Goal: Check status: Check status

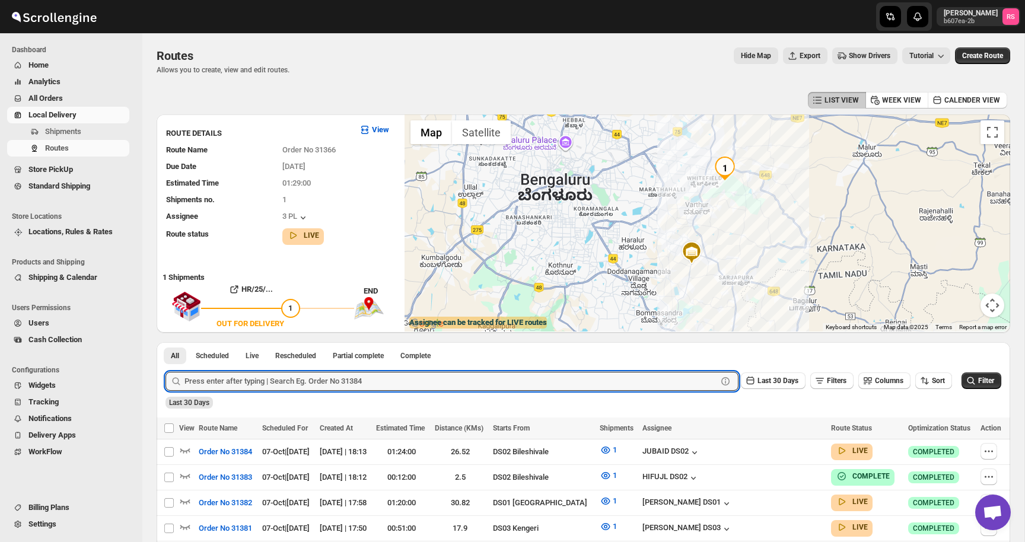
scroll to position [210, 0]
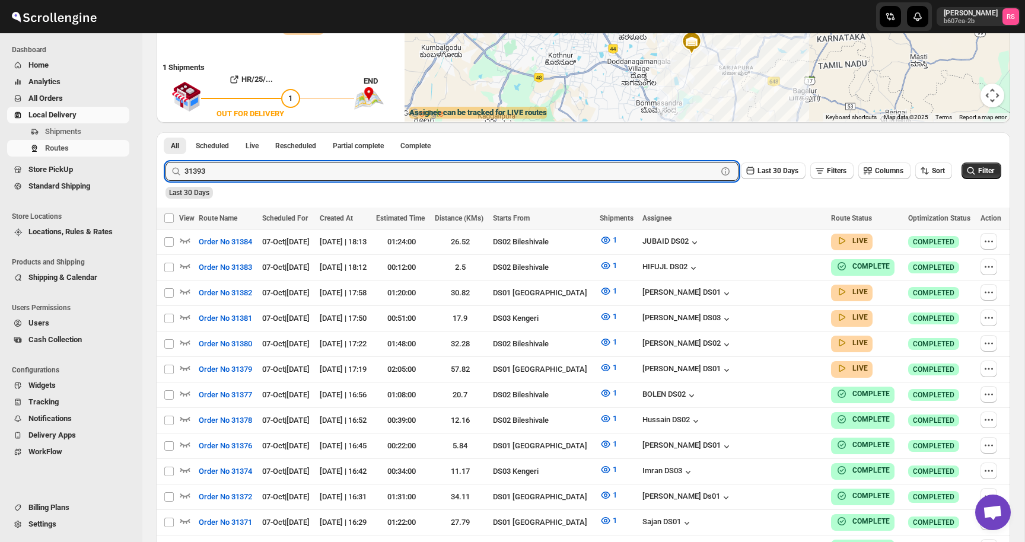
click at [165, 132] on button "Submit" at bounding box center [182, 138] width 34 height 12
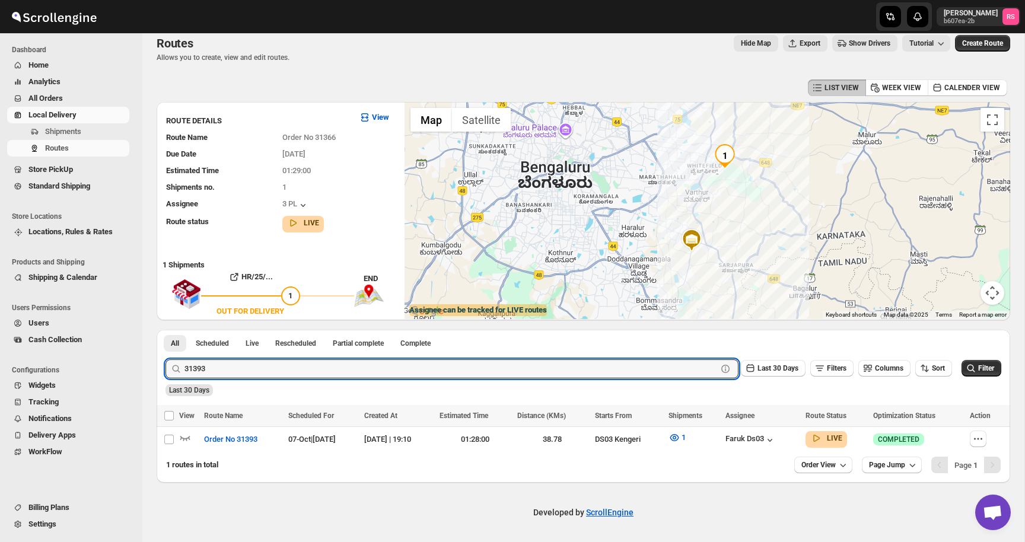
scroll to position [11, 0]
click at [184, 437] on icon "button" at bounding box center [185, 439] width 12 height 12
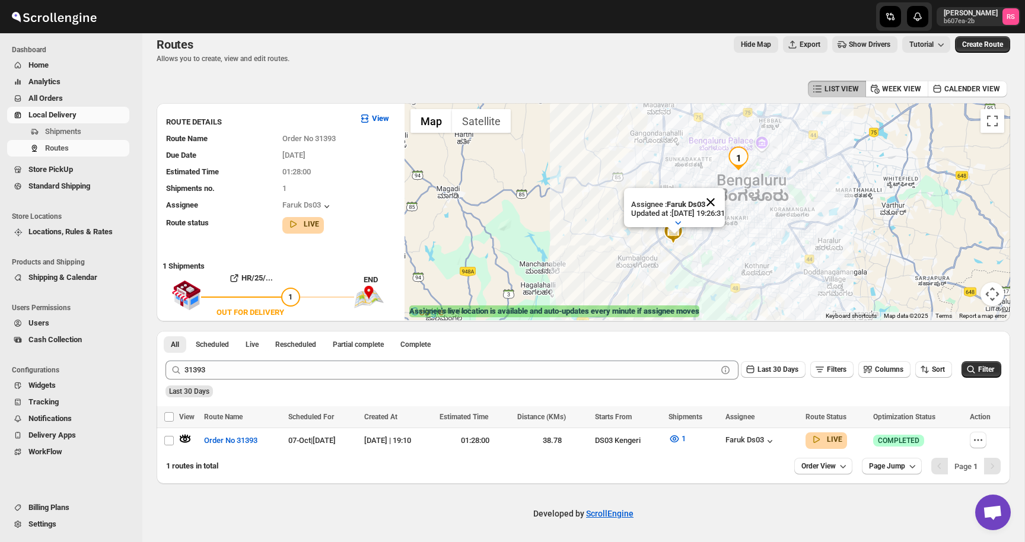
click at [722, 201] on button "Close" at bounding box center [710, 202] width 28 height 28
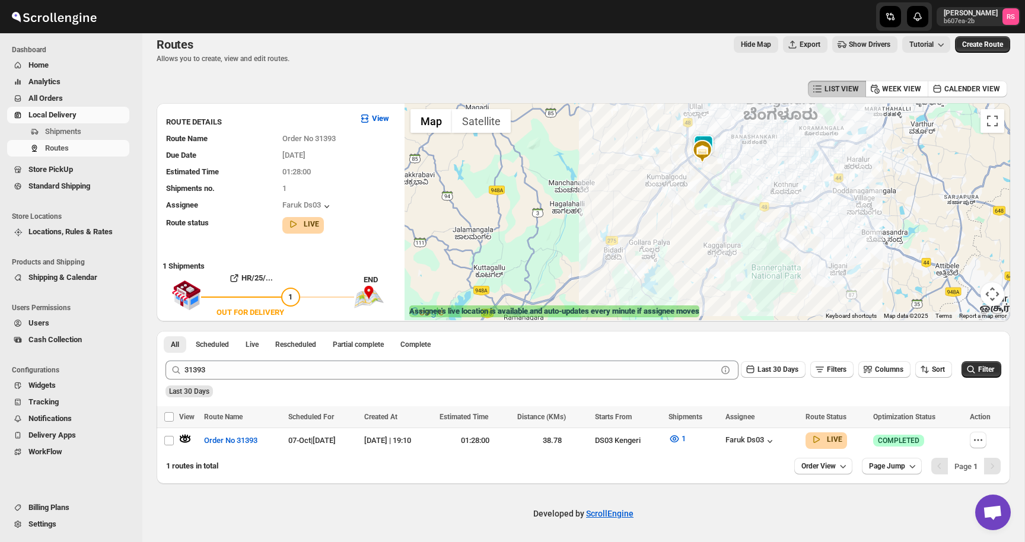
drag, startPoint x: 676, startPoint y: 240, endPoint x: 706, endPoint y: 150, distance: 94.5
click at [706, 150] on img at bounding box center [702, 151] width 24 height 24
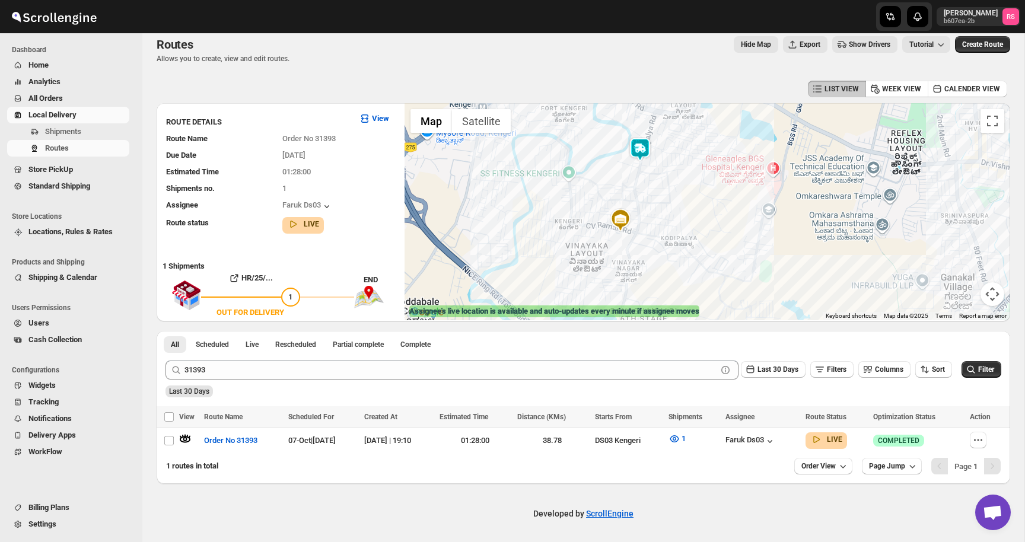
drag, startPoint x: 710, startPoint y: 195, endPoint x: 727, endPoint y: 233, distance: 41.4
click at [727, 233] on div "To navigate, press the arrow keys." at bounding box center [706, 211] width 605 height 217
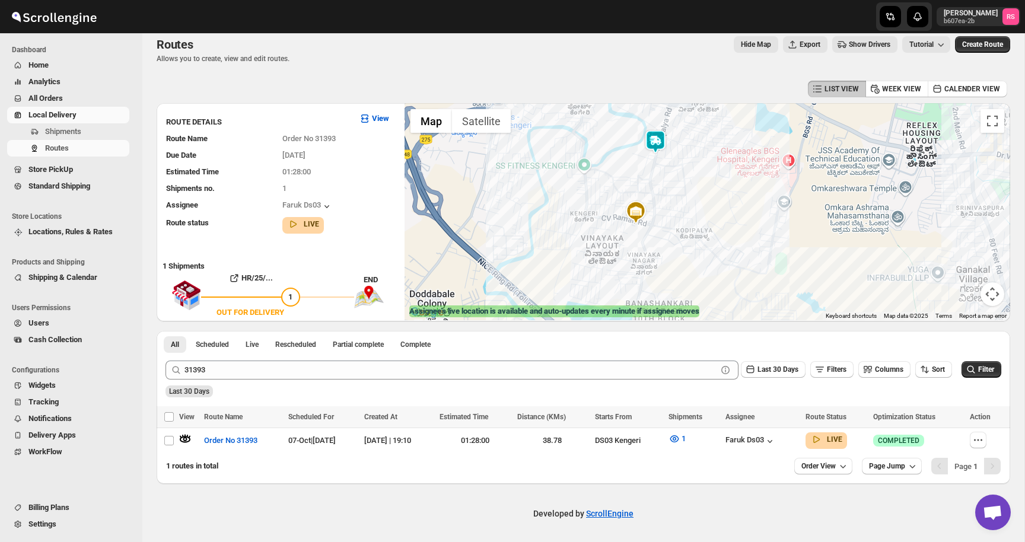
drag, startPoint x: 646, startPoint y: 245, endPoint x: 646, endPoint y: 203, distance: 41.5
click at [646, 203] on img at bounding box center [636, 212] width 24 height 24
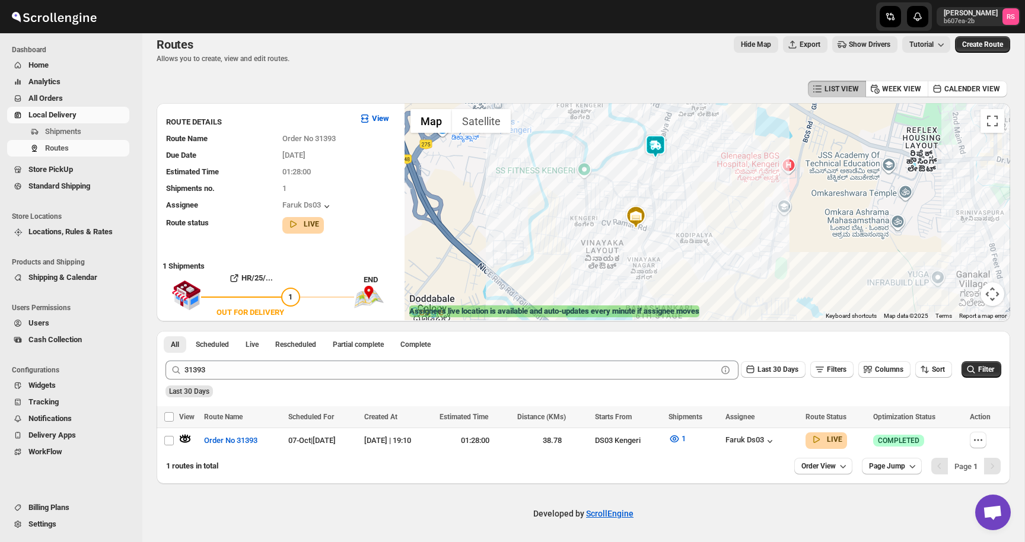
click at [655, 146] on img at bounding box center [655, 147] width 24 height 24
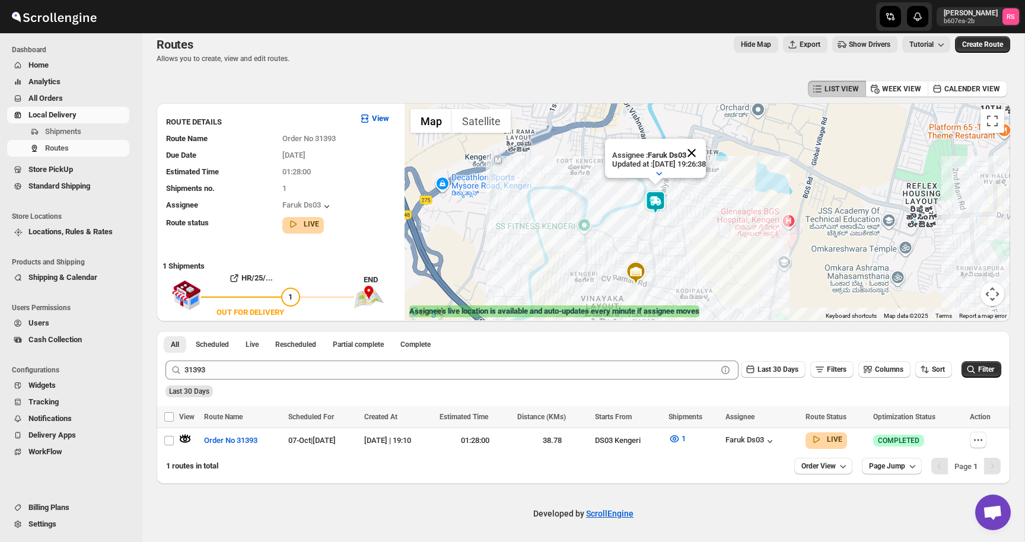
click at [703, 146] on button "Close" at bounding box center [691, 153] width 28 height 28
click at [620, 78] on div "LIST VIEW WEEK VIEW CALENDER VIEW" at bounding box center [583, 89] width 853 height 23
click at [650, 202] on img at bounding box center [655, 202] width 24 height 24
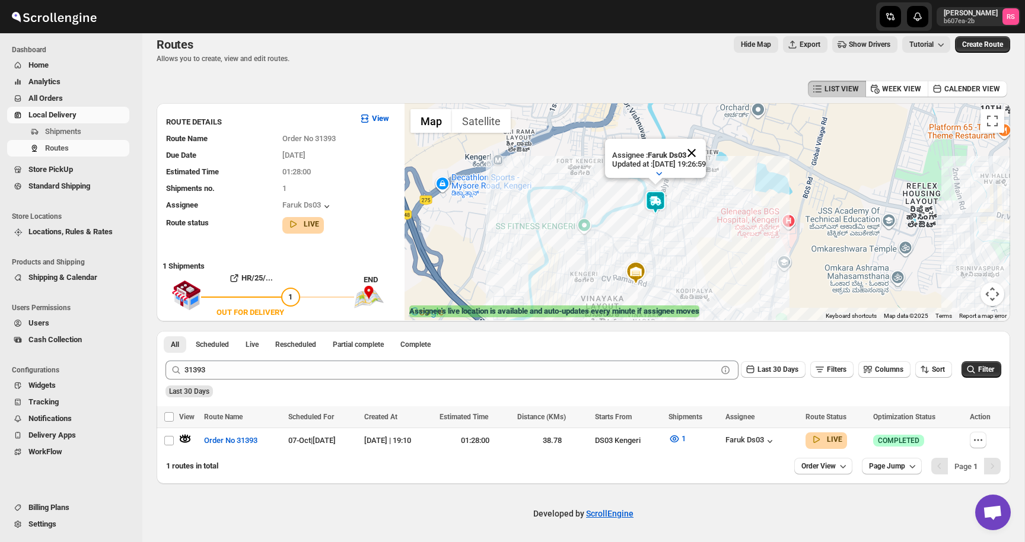
click at [706, 152] on button "Close" at bounding box center [691, 153] width 28 height 28
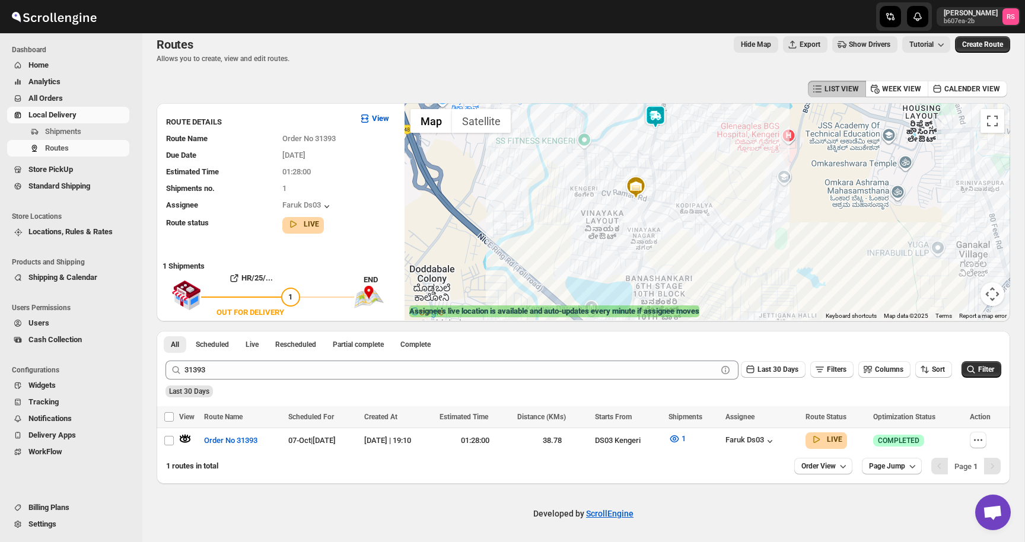
drag, startPoint x: 722, startPoint y: 257, endPoint x: 722, endPoint y: 171, distance: 86.6
click at [722, 171] on div at bounding box center [706, 211] width 605 height 217
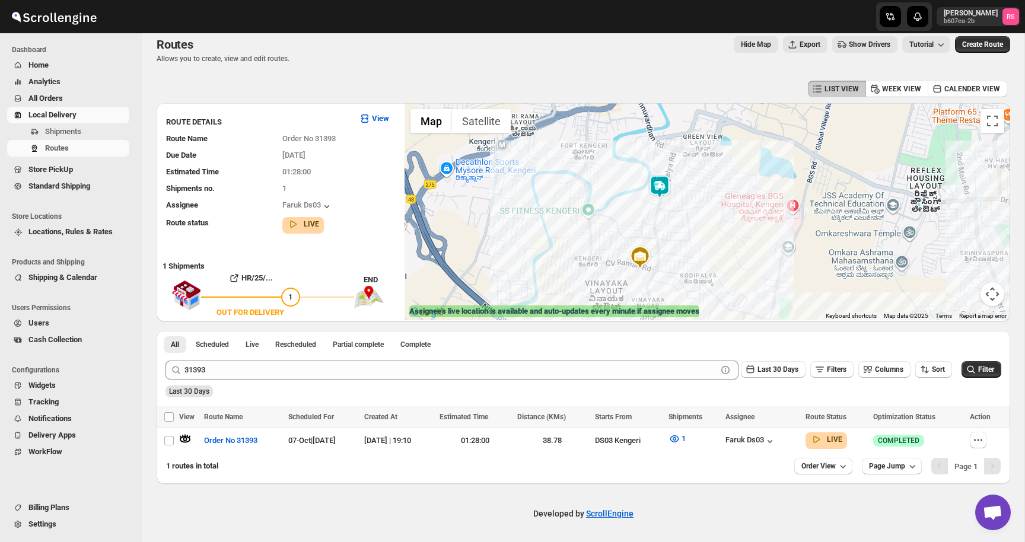
drag, startPoint x: 722, startPoint y: 171, endPoint x: 726, endPoint y: 245, distance: 74.8
click at [726, 245] on div at bounding box center [706, 211] width 605 height 217
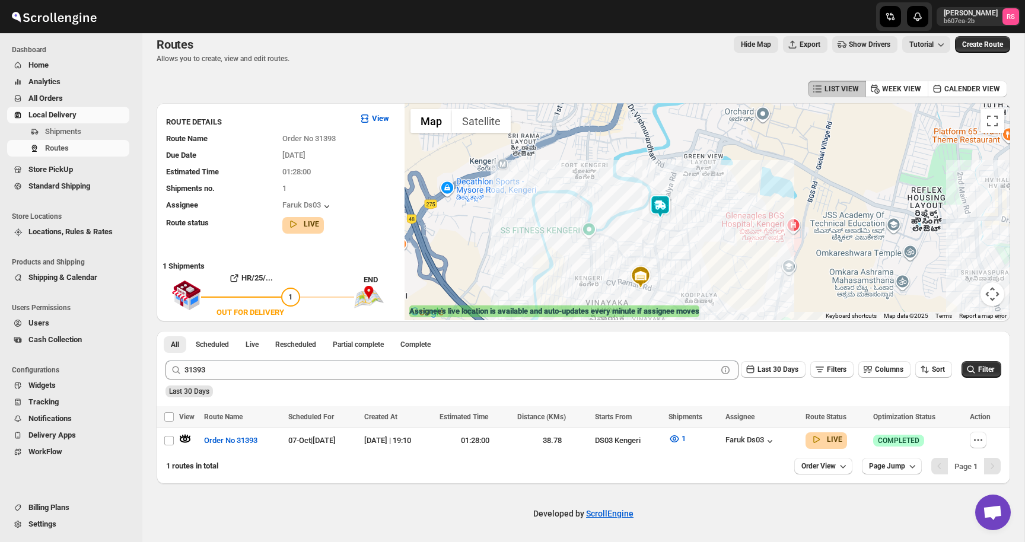
click at [666, 207] on img at bounding box center [660, 206] width 24 height 24
click at [663, 201] on img at bounding box center [660, 206] width 24 height 24
click at [710, 161] on button "Close" at bounding box center [696, 157] width 28 height 28
click at [662, 202] on img at bounding box center [660, 206] width 24 height 24
click at [663, 203] on img at bounding box center [660, 206] width 24 height 24
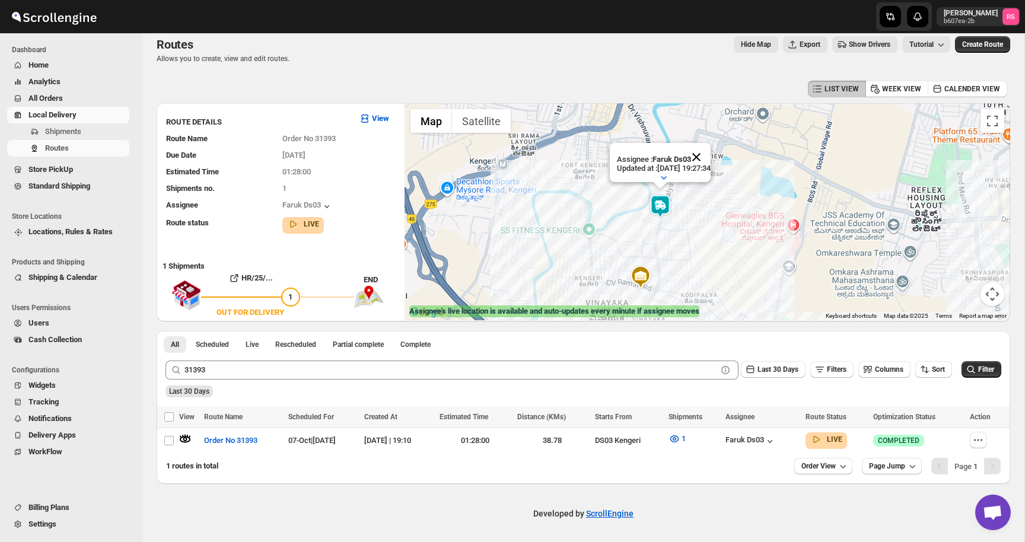
click at [706, 164] on button "Close" at bounding box center [696, 157] width 28 height 28
click at [670, 202] on img at bounding box center [660, 206] width 24 height 24
click at [656, 213] on img at bounding box center [660, 206] width 24 height 24
click at [701, 160] on button "Close" at bounding box center [696, 157] width 28 height 28
click at [663, 211] on img at bounding box center [660, 206] width 24 height 24
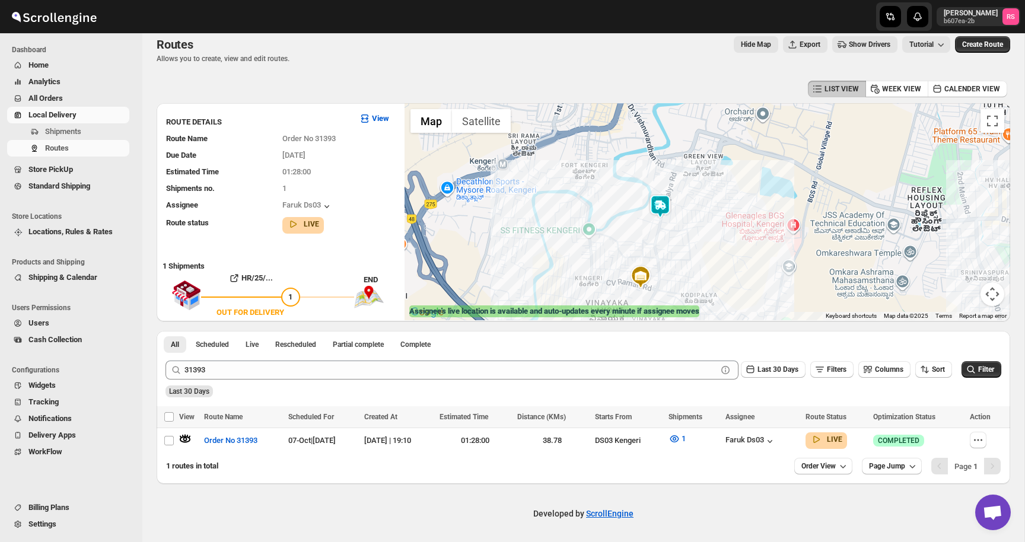
click at [662, 206] on img at bounding box center [660, 206] width 24 height 24
click at [707, 155] on button "Close" at bounding box center [696, 157] width 28 height 28
click at [658, 210] on img at bounding box center [660, 206] width 24 height 24
click at [710, 157] on button "Close" at bounding box center [696, 157] width 28 height 28
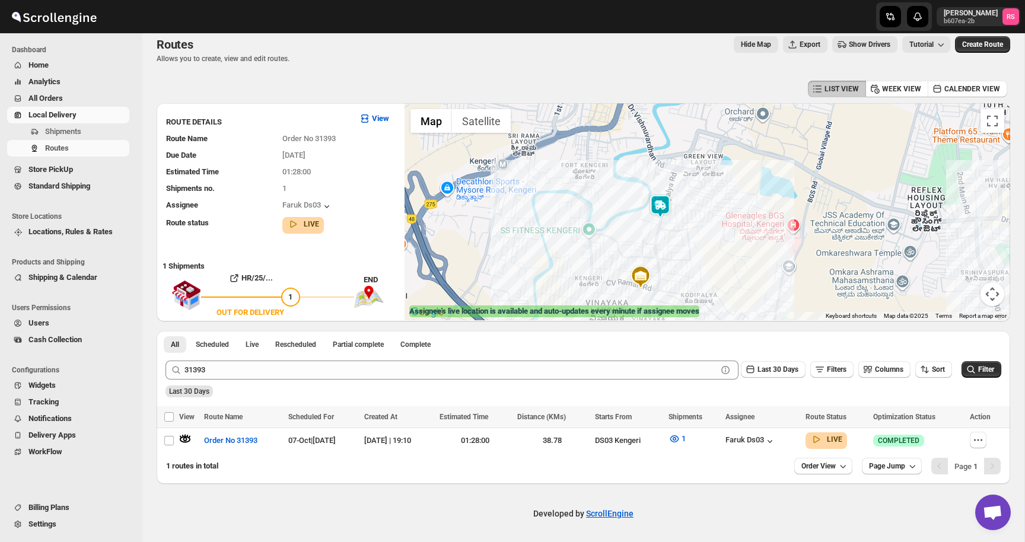
click at [658, 207] on img at bounding box center [660, 206] width 24 height 24
click at [654, 212] on img at bounding box center [660, 206] width 24 height 24
click at [703, 160] on button "Close" at bounding box center [696, 157] width 28 height 28
click at [91, 148] on span "Routes" at bounding box center [86, 148] width 82 height 12
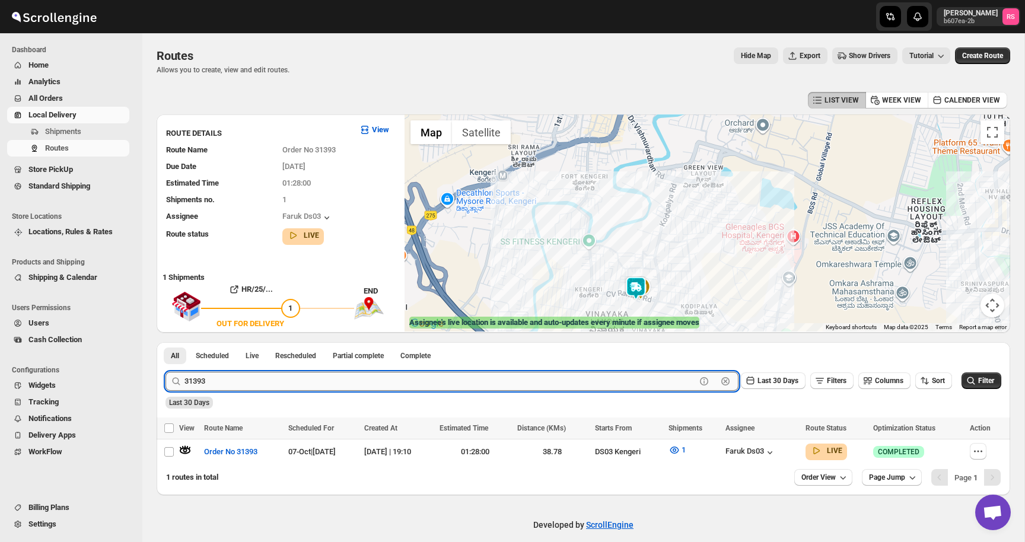
click at [288, 378] on input "31393" at bounding box center [439, 381] width 511 height 19
type input "31392"
click at [165, 342] on button "Submit" at bounding box center [182, 348] width 34 height 12
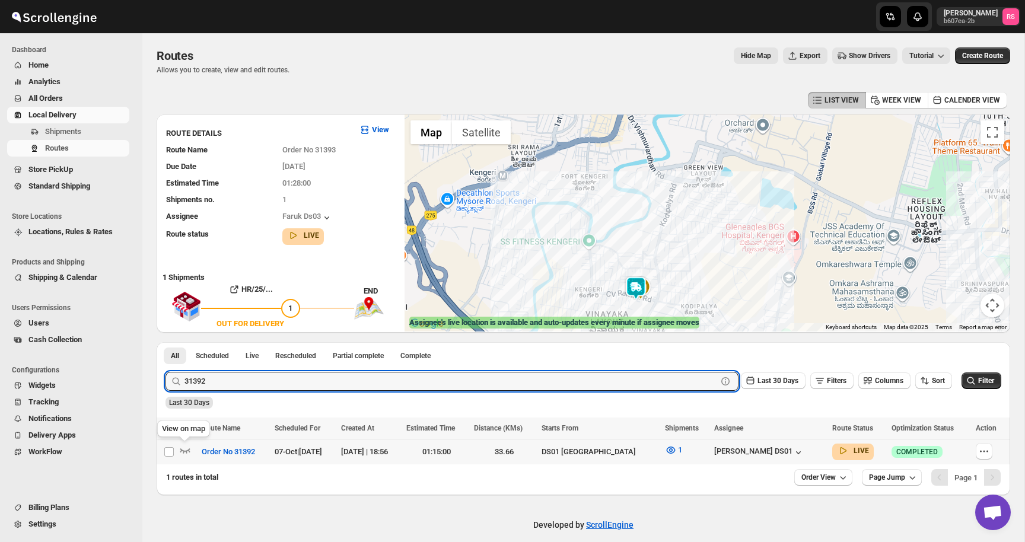
click at [187, 448] on icon "button" at bounding box center [185, 450] width 12 height 12
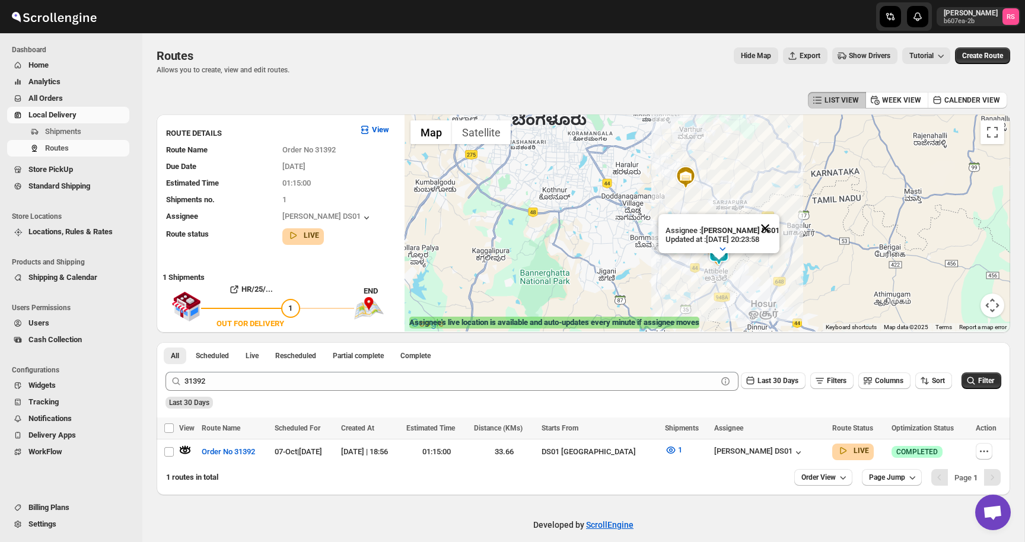
click at [770, 226] on button "Close" at bounding box center [765, 228] width 28 height 28
drag, startPoint x: 752, startPoint y: 235, endPoint x: 752, endPoint y: 186, distance: 49.2
click at [752, 186] on div at bounding box center [706, 222] width 605 height 217
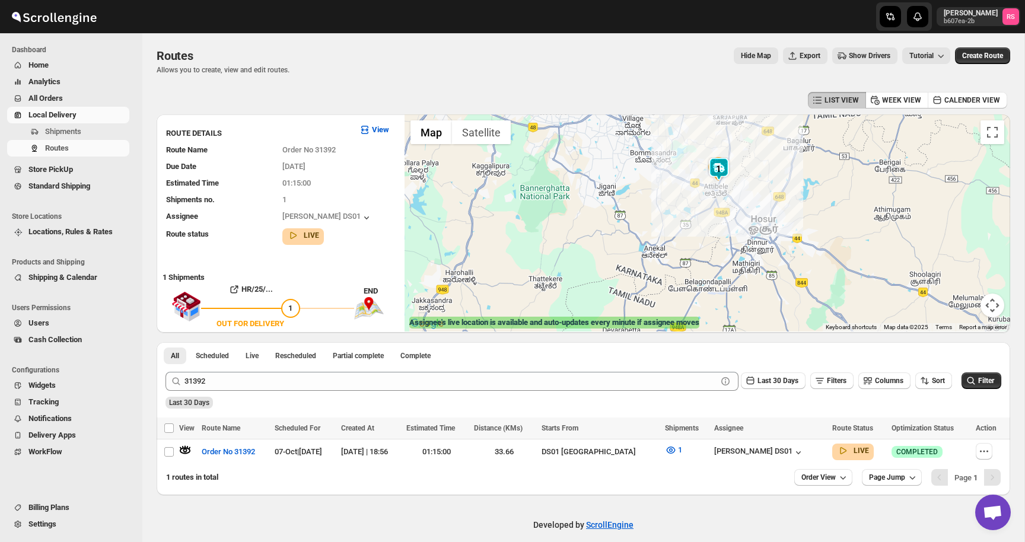
drag, startPoint x: 746, startPoint y: 243, endPoint x: 746, endPoint y: 183, distance: 59.9
click at [746, 183] on div at bounding box center [706, 222] width 605 height 217
